Goal: Task Accomplishment & Management: Use online tool/utility

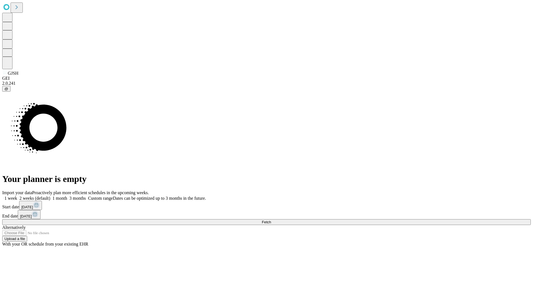
click at [271, 220] on span "Fetch" at bounding box center [266, 222] width 9 height 4
